Goal: Task Accomplishment & Management: Manage account settings

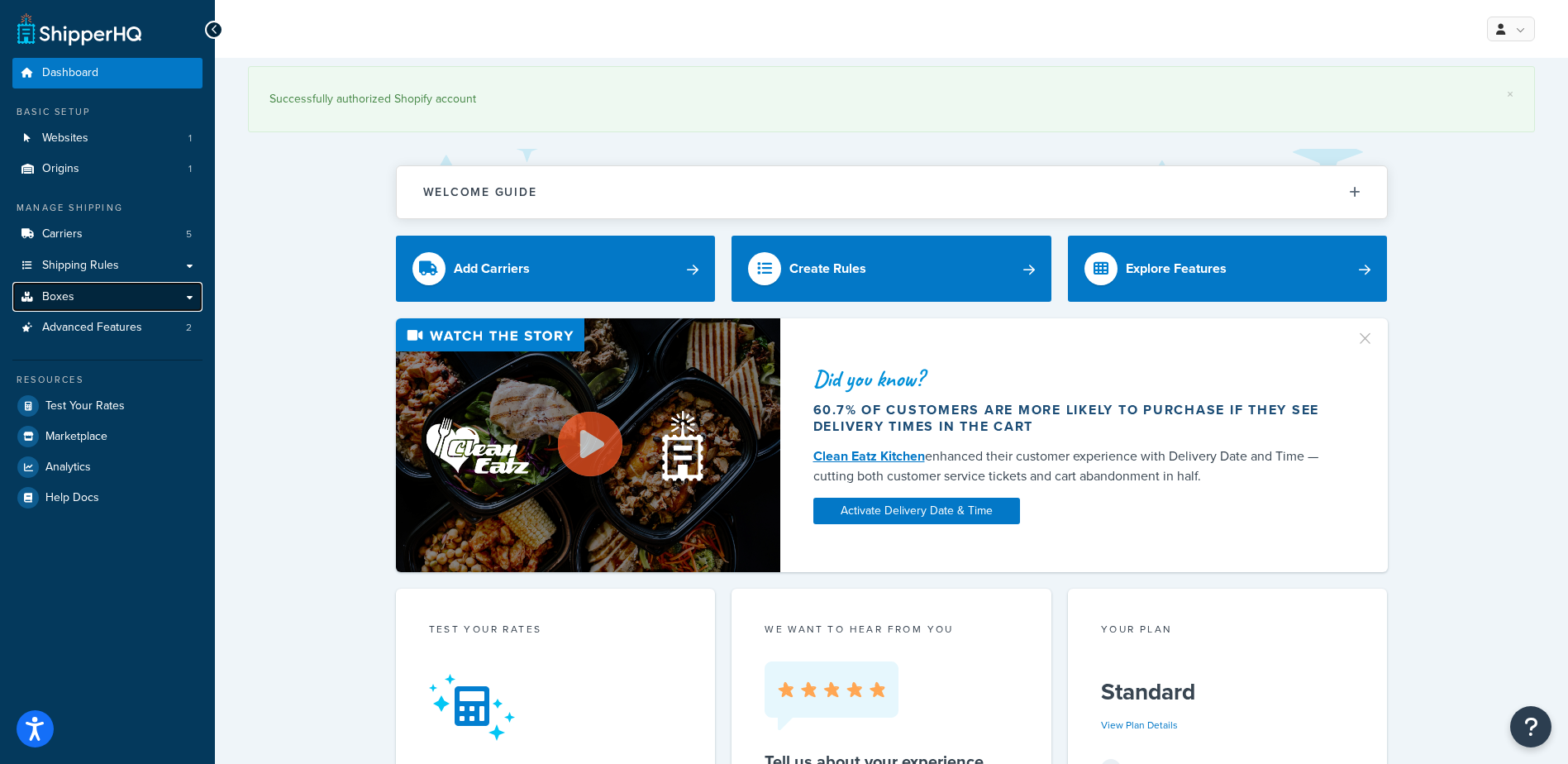
click at [117, 297] on link "Boxes" at bounding box center [107, 296] width 190 height 30
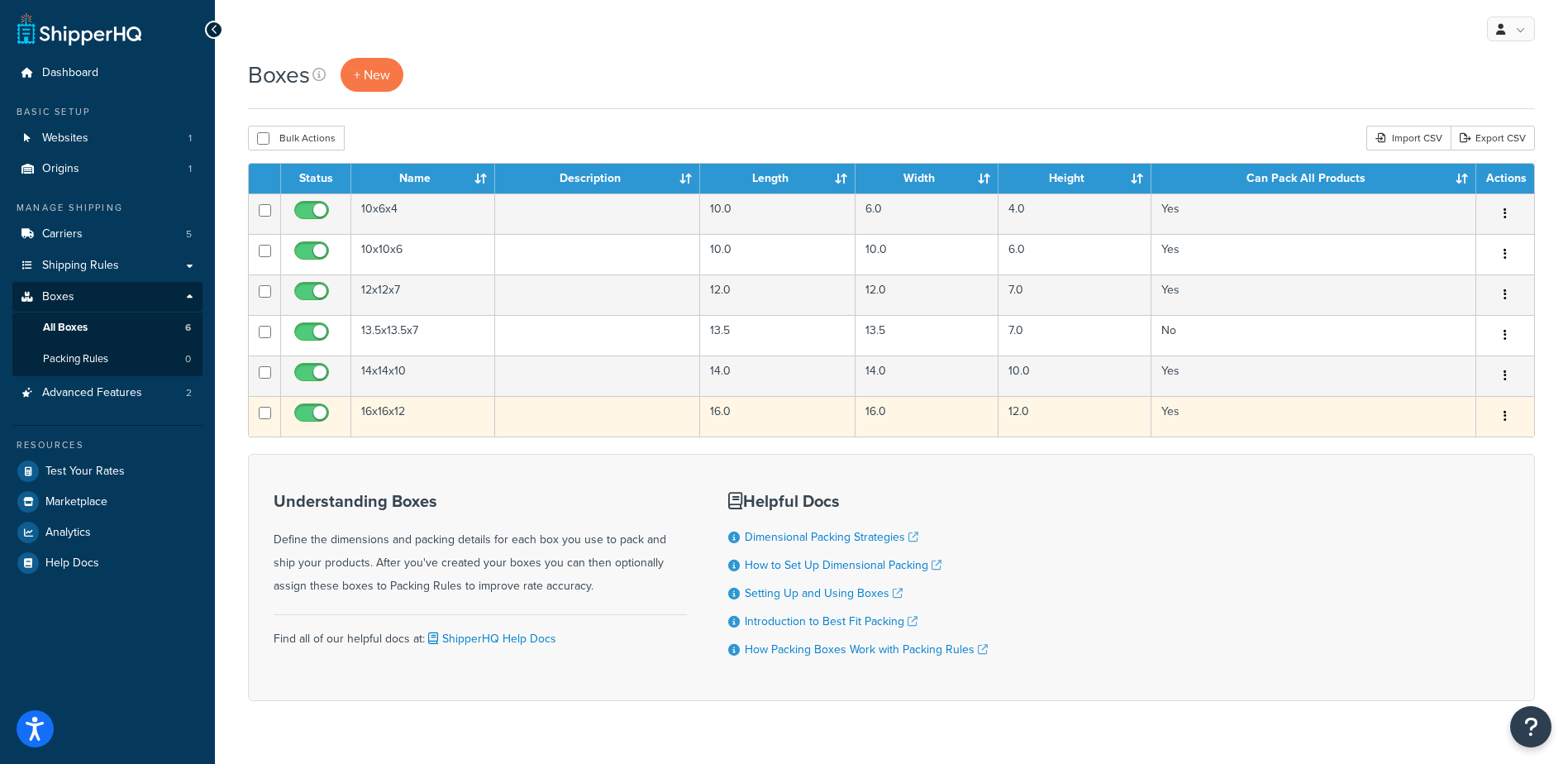
click at [432, 417] on td "16x16x12" at bounding box center [424, 416] width 144 height 41
